Goal: Information Seeking & Learning: Find specific fact

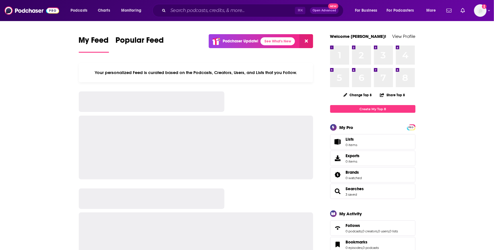
drag, startPoint x: 211, startPoint y: 19, endPoint x: 211, endPoint y: 16, distance: 3.4
click at [211, 19] on div "Podcasts Charts Monitoring ⌘ K Open Advanced New For Business For Podcasters Mo…" at bounding box center [247, 10] width 494 height 21
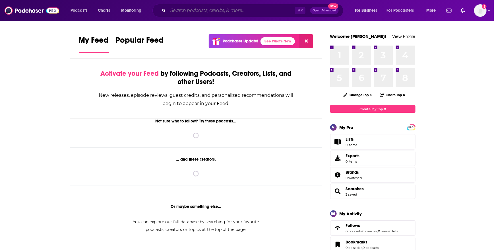
click at [211, 7] on input "Search podcasts, credits, & more..." at bounding box center [231, 10] width 127 height 9
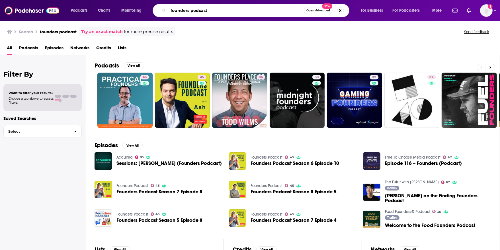
drag, startPoint x: 209, startPoint y: 11, endPoint x: 188, endPoint y: 9, distance: 20.6
click at [188, 9] on input "founders podcast" at bounding box center [235, 10] width 135 height 9
type input "founders"
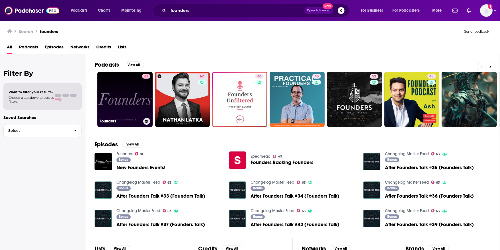
click at [140, 94] on link "81 Founders" at bounding box center [124, 99] width 55 height 55
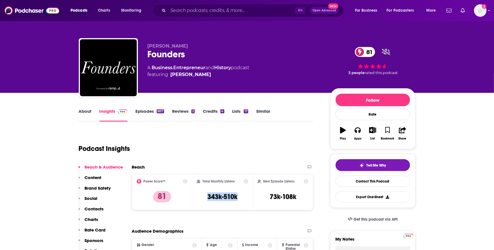
drag, startPoint x: 240, startPoint y: 197, endPoint x: 201, endPoint y: 196, distance: 39.0
click at [201, 196] on div "Total Monthly Listens 343k-510k" at bounding box center [223, 192] width 52 height 26
copy h3 "343k-510k"
